Goal: Check status: Check status

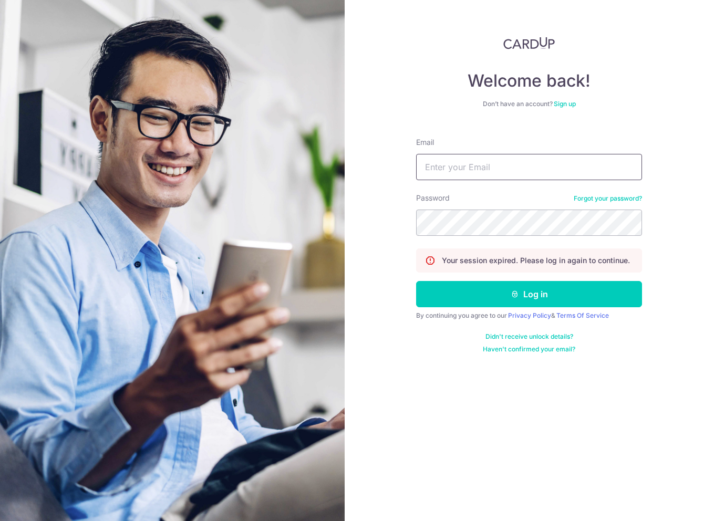
type input "[EMAIL_ADDRESS][DOMAIN_NAME]"
click at [529, 294] on button "Log in" at bounding box center [529, 294] width 226 height 26
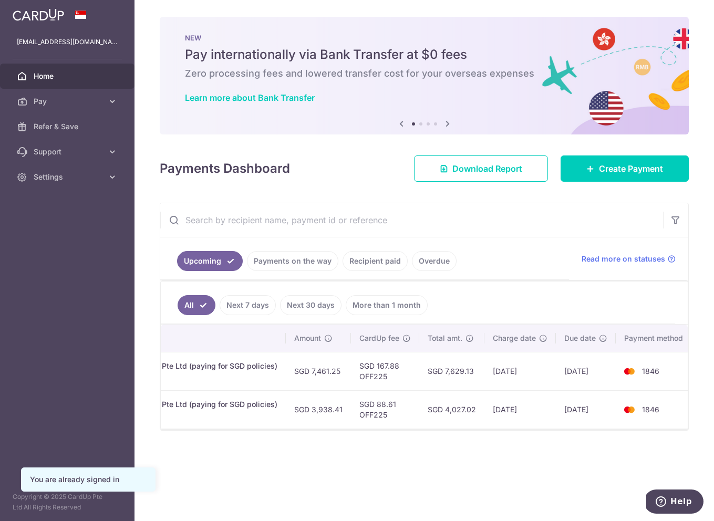
click at [52, 77] on span "Home" at bounding box center [68, 76] width 69 height 11
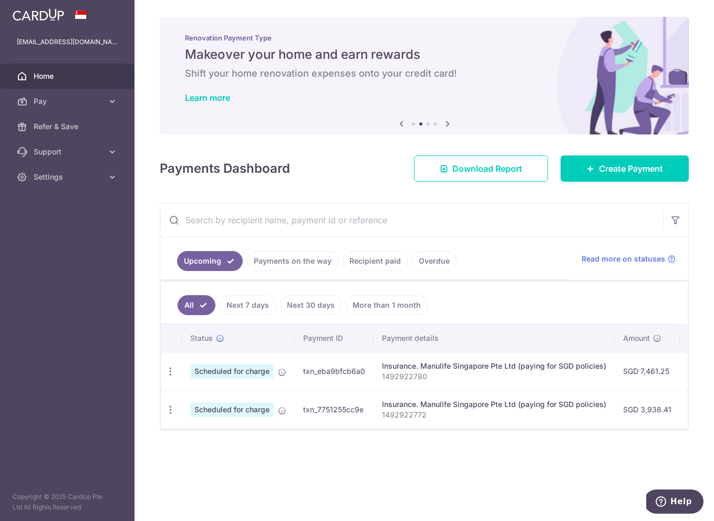
click at [285, 265] on link "Payments on the way" at bounding box center [292, 261] width 91 height 20
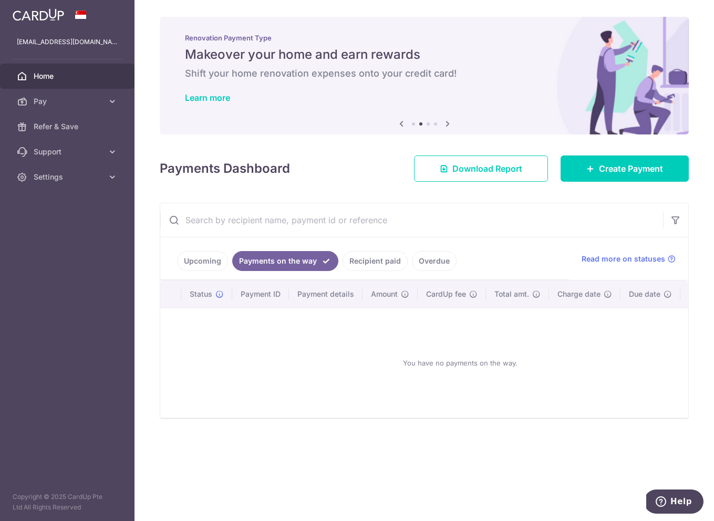
click at [344, 264] on link "Recipient paid" at bounding box center [375, 261] width 65 height 20
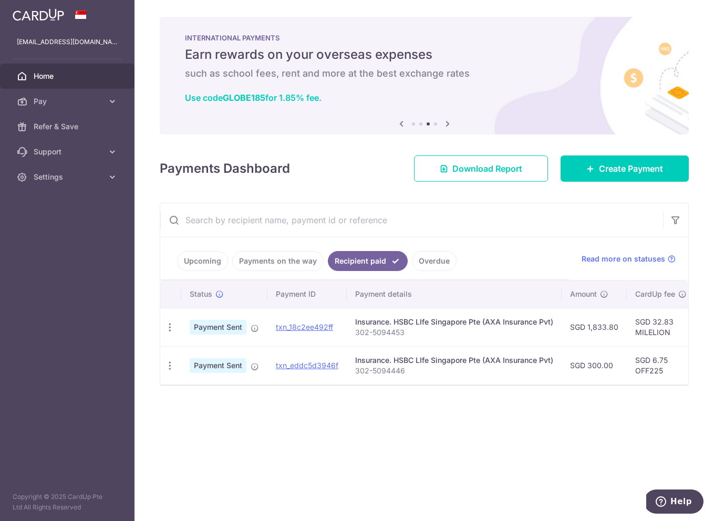
click at [210, 266] on link "Upcoming" at bounding box center [202, 261] width 51 height 20
